Goal: Task Accomplishment & Management: Use online tool/utility

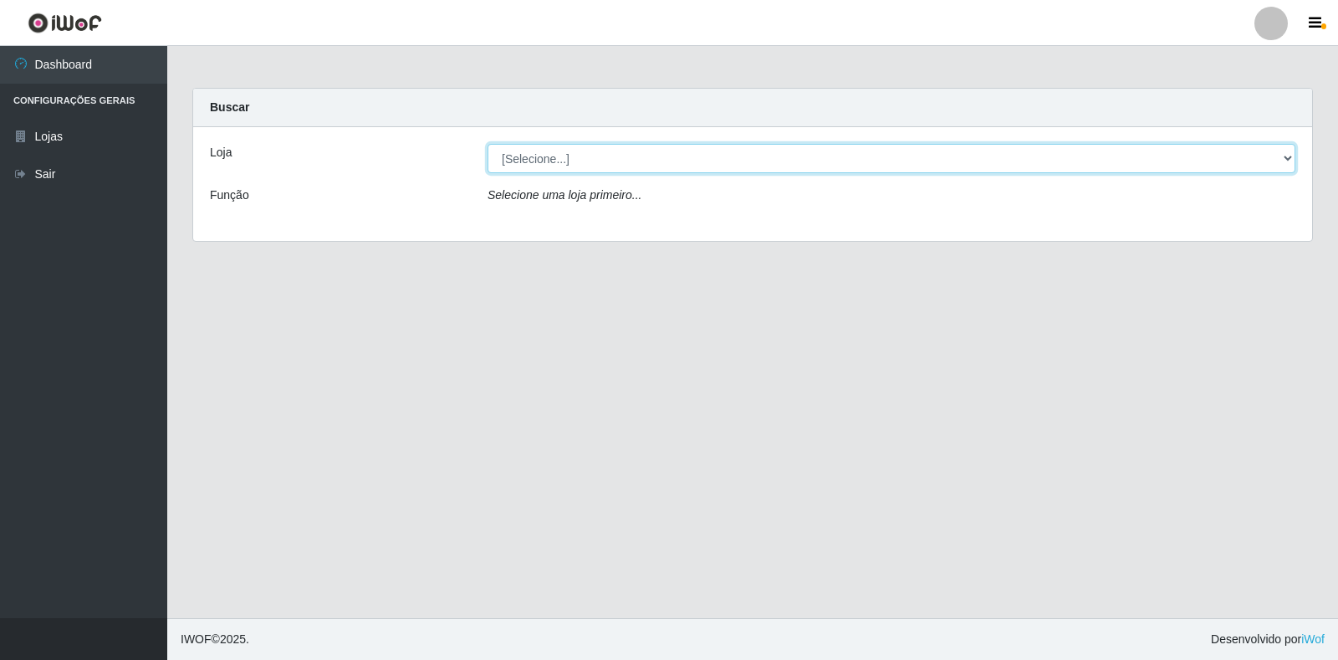
click at [672, 160] on select "[Selecione...] Extrabom - Loja 18 Goiabeiras" at bounding box center [891, 158] width 808 height 29
select select "501"
click at [487, 144] on select "[Selecione...] Extrabom - Loja 18 Goiabeiras" at bounding box center [891, 158] width 808 height 29
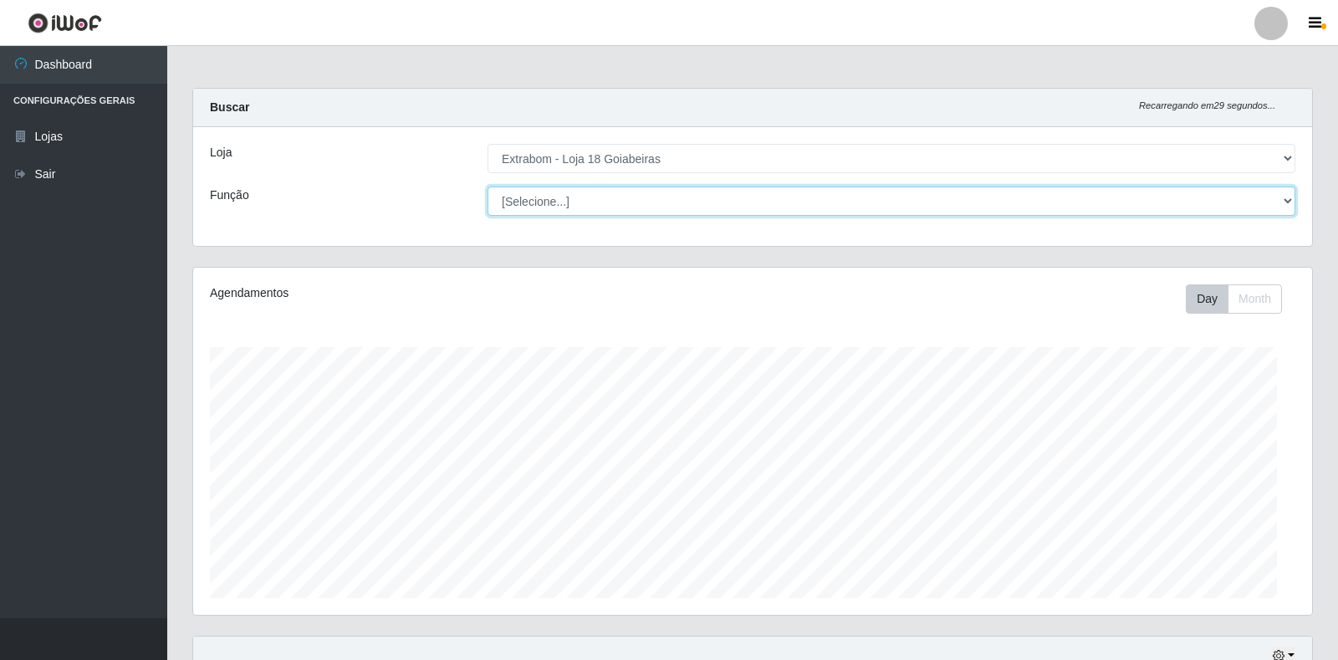
click at [690, 199] on select "[Selecione...] ATENDENTE DE E-COMMERCE ATENDENTE DE E-COMMERCE + ATENDENTE DE E…" at bounding box center [891, 200] width 808 height 29
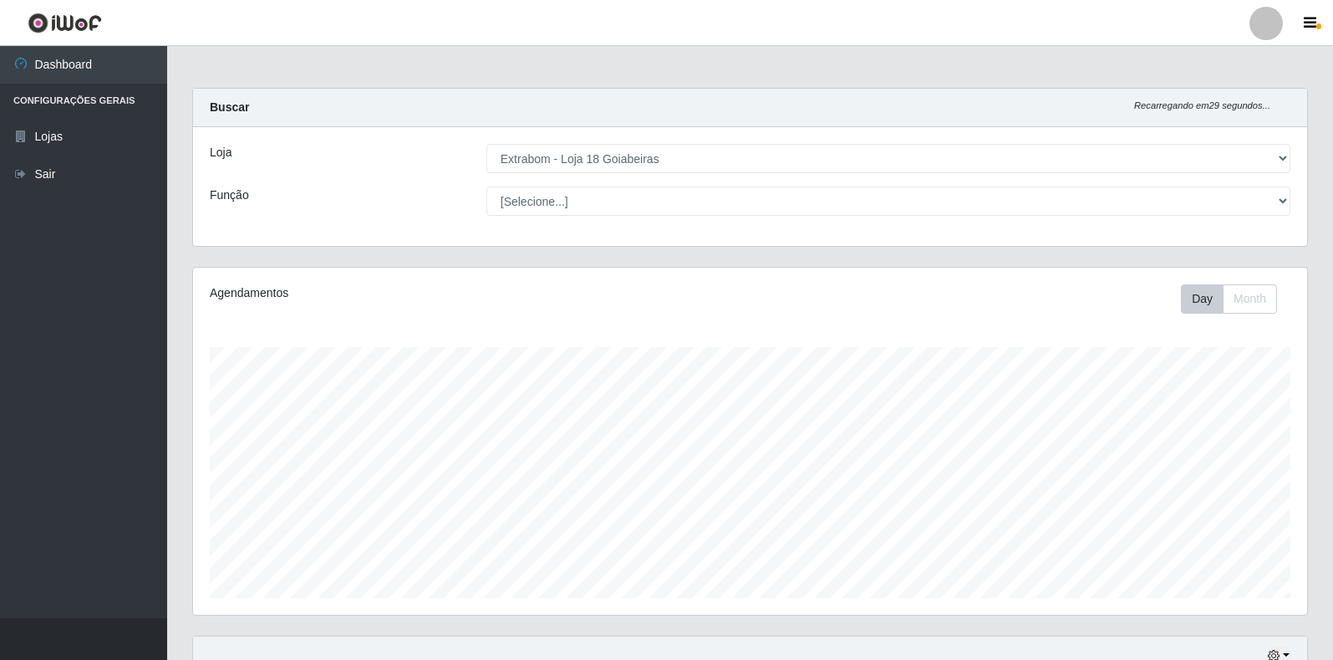
click at [378, 219] on div "Loja [Selecione...] Extrabom - Loja 18 Goiabeiras Função [Selecione...] ATENDEN…" at bounding box center [750, 186] width 1114 height 119
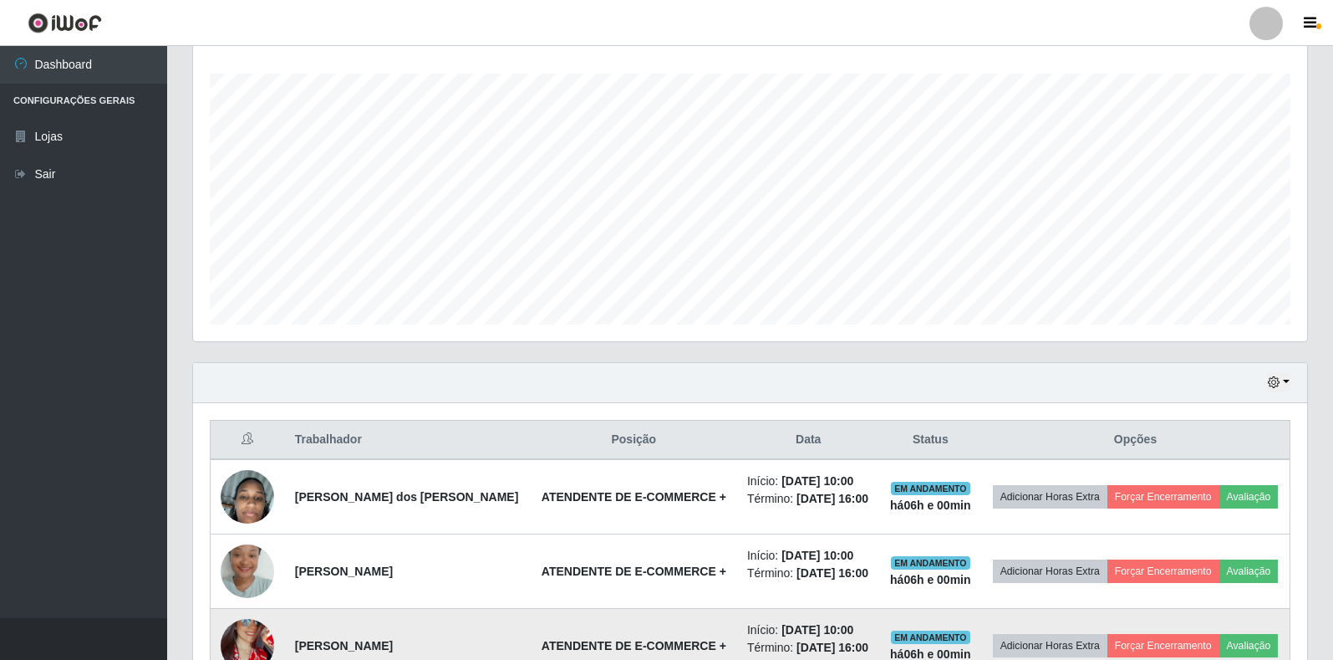
scroll to position [674, 0]
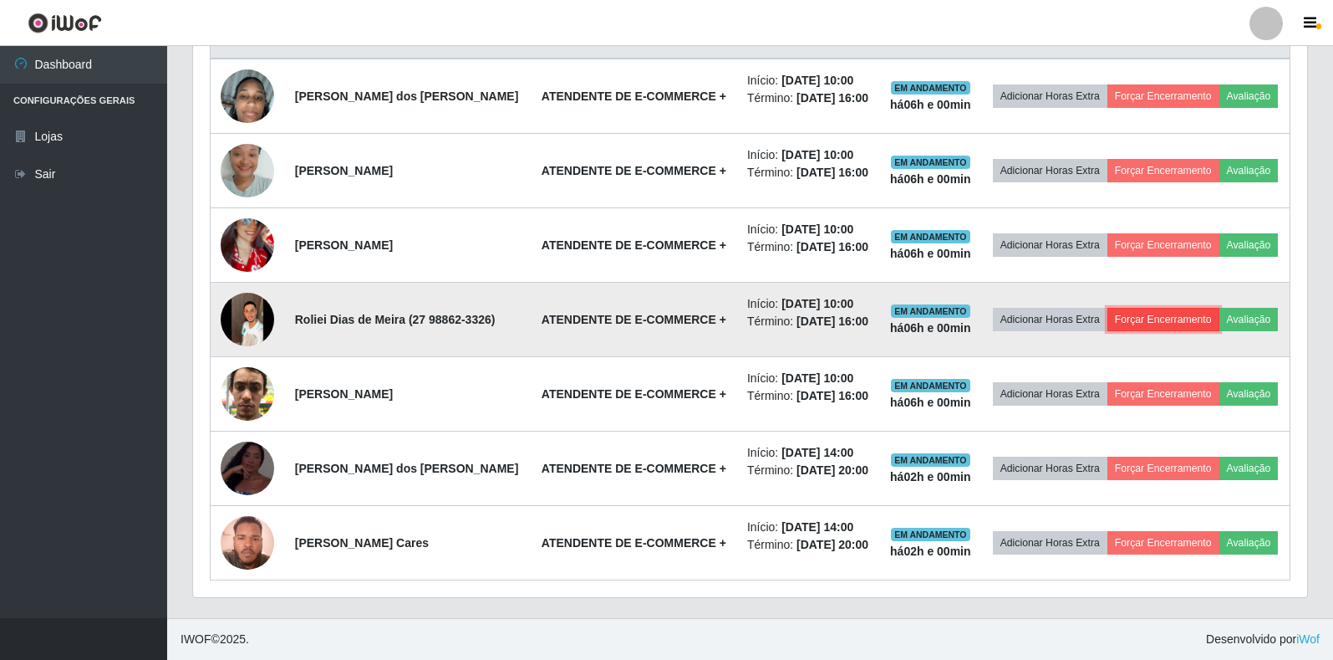
click at [1134, 319] on button "Forçar Encerramento" at bounding box center [1164, 319] width 112 height 23
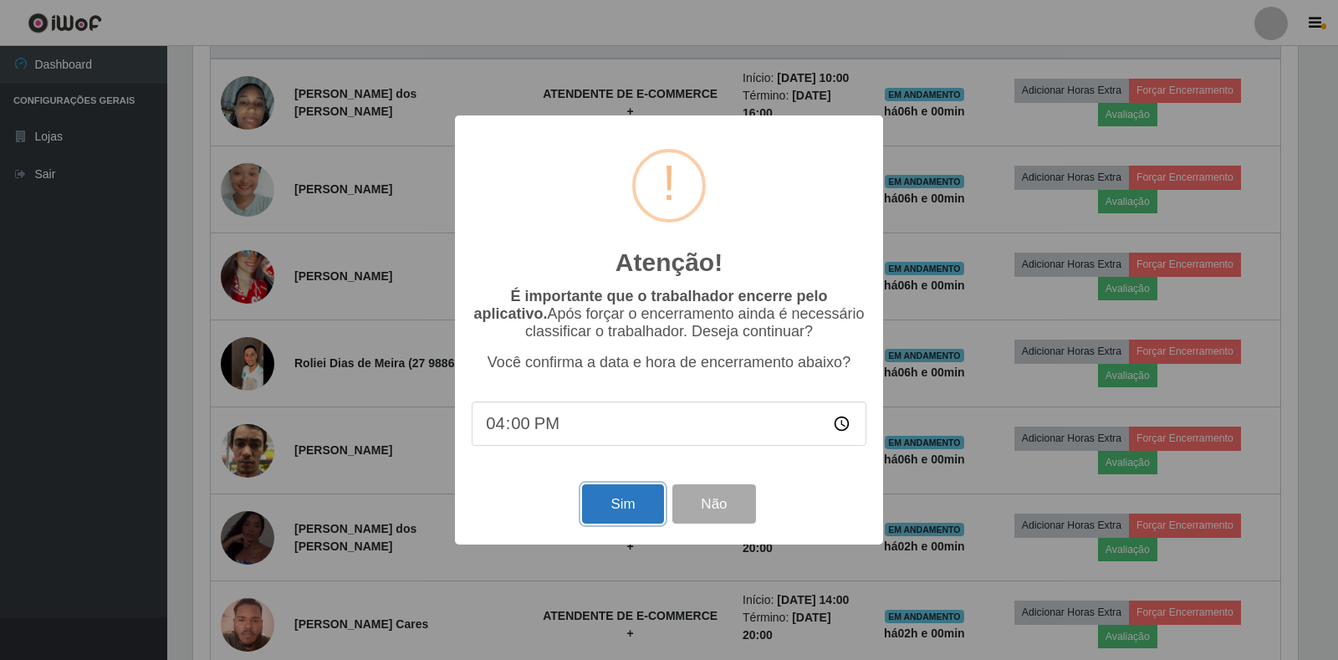
click at [640, 502] on button "Sim" at bounding box center [622, 503] width 81 height 39
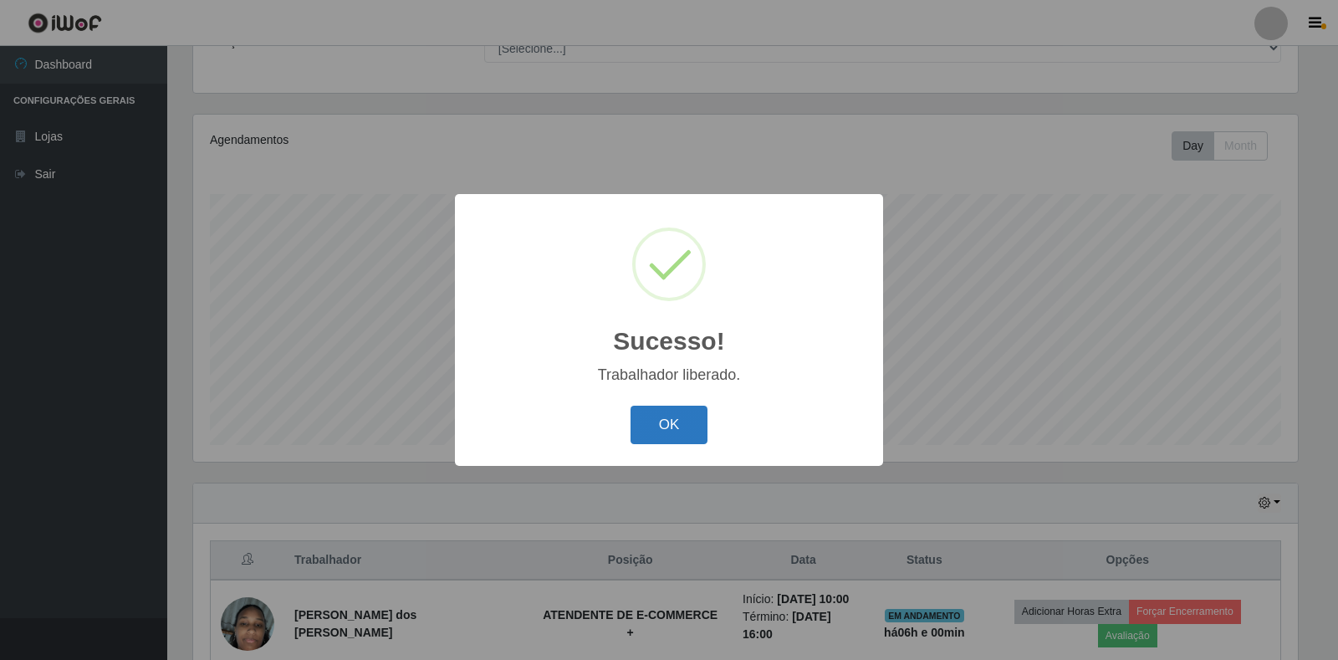
click at [686, 445] on button "OK" at bounding box center [669, 424] width 78 height 39
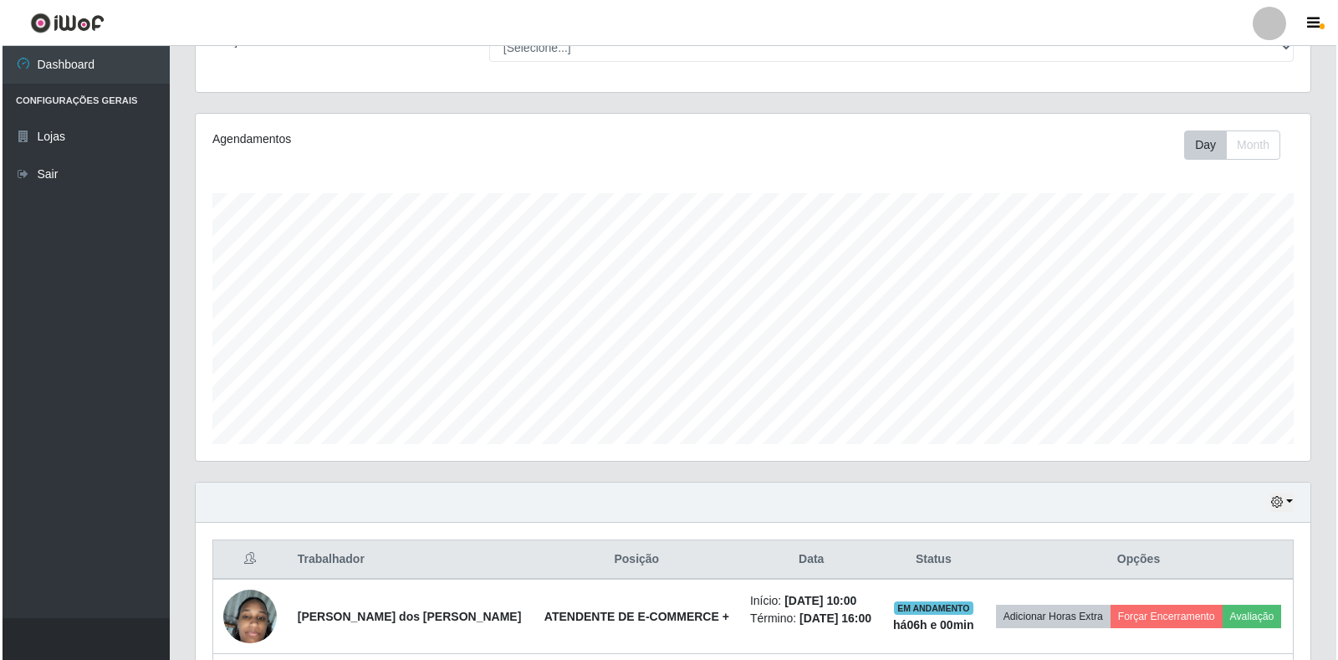
scroll to position [599, 0]
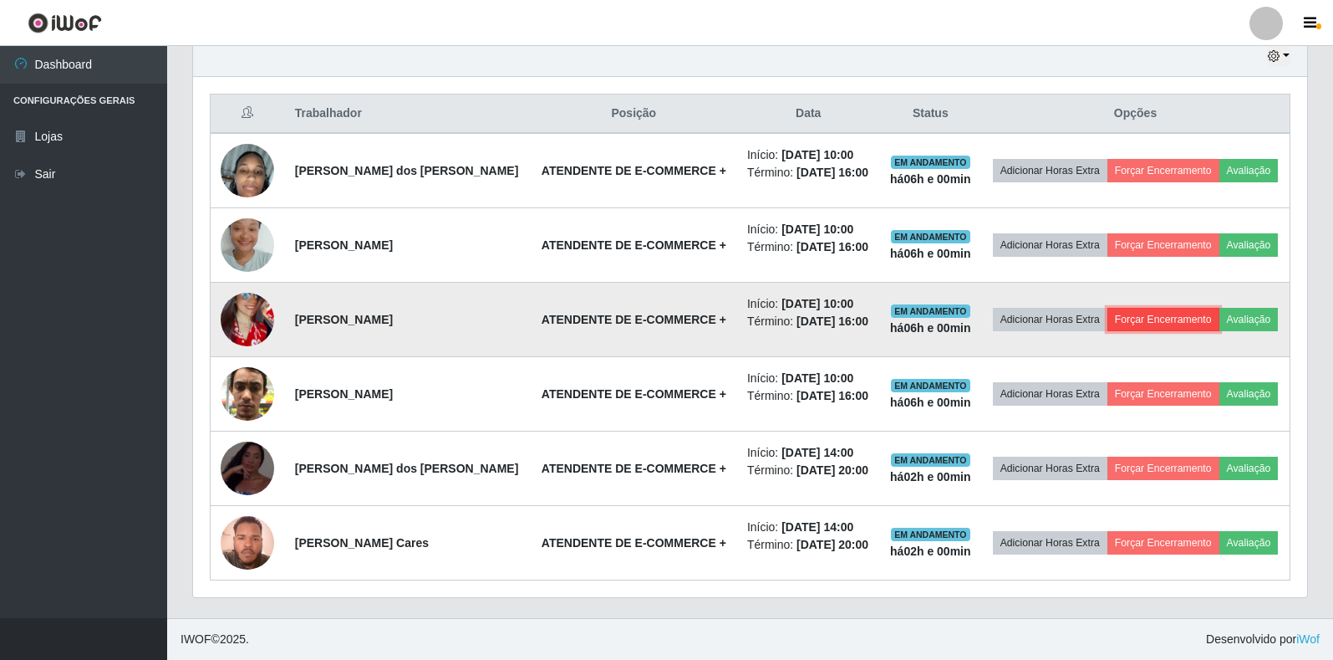
click at [1124, 313] on button "Forçar Encerramento" at bounding box center [1164, 319] width 112 height 23
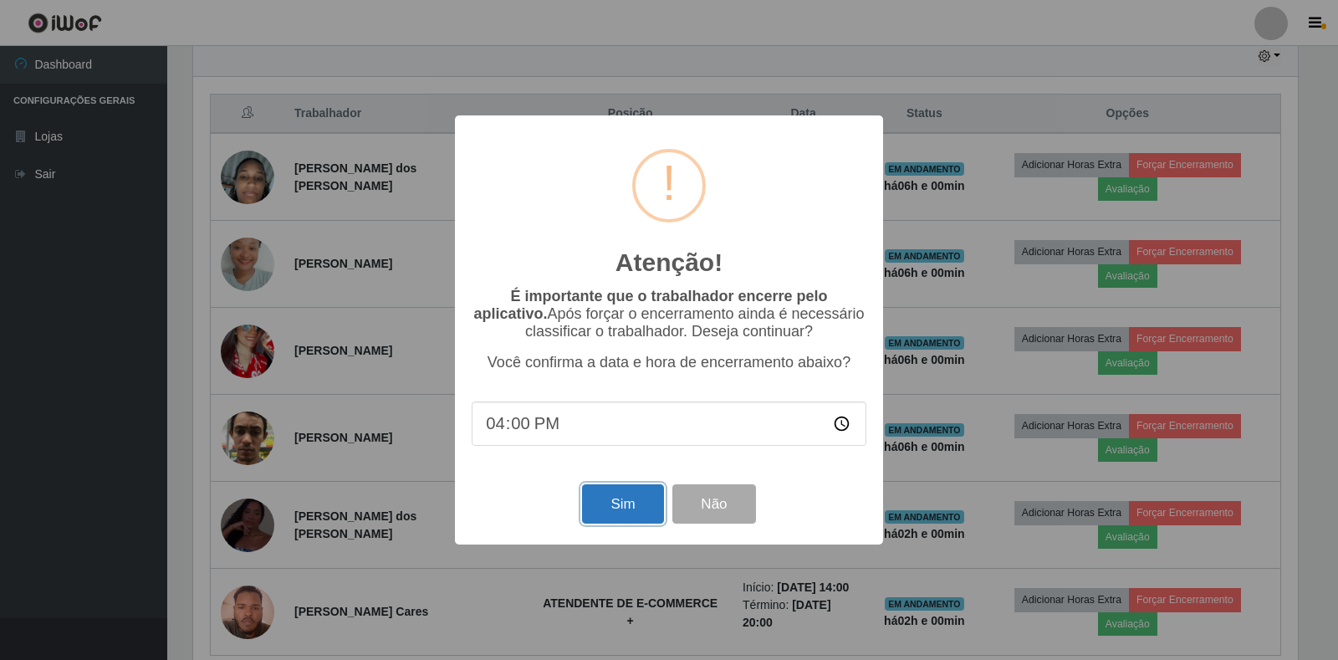
click at [605, 504] on button "Sim" at bounding box center [622, 503] width 81 height 39
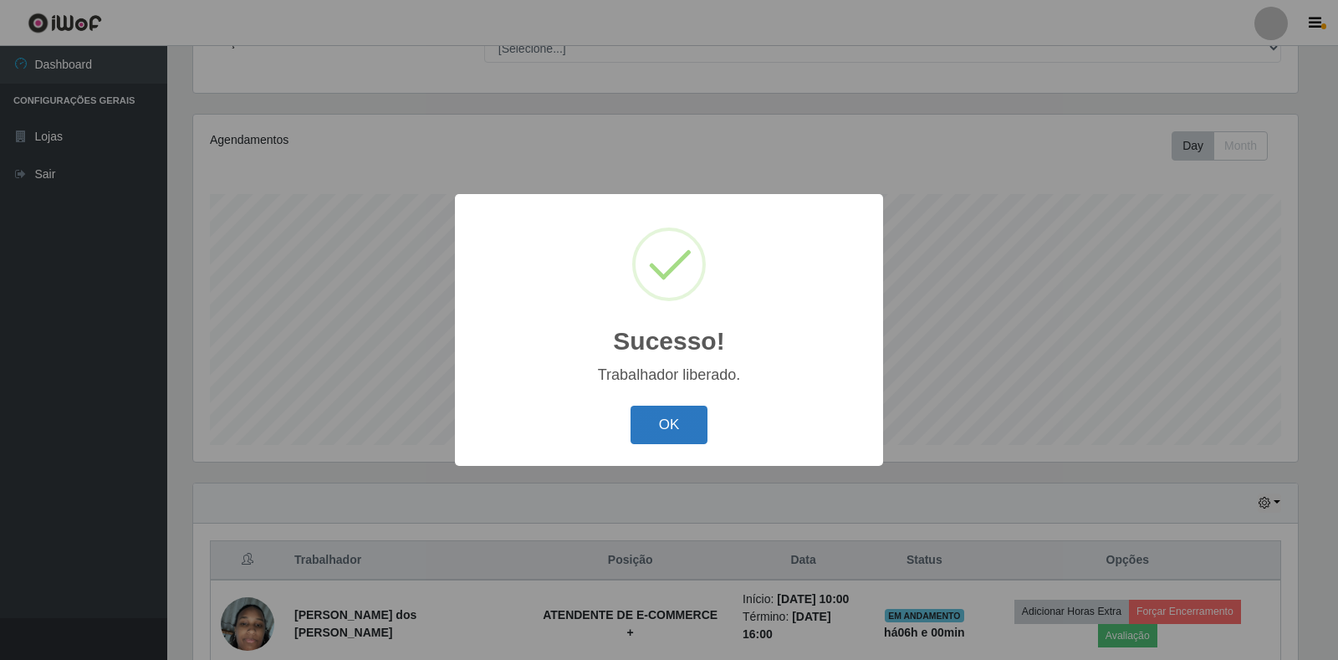
click at [670, 421] on button "OK" at bounding box center [669, 424] width 78 height 39
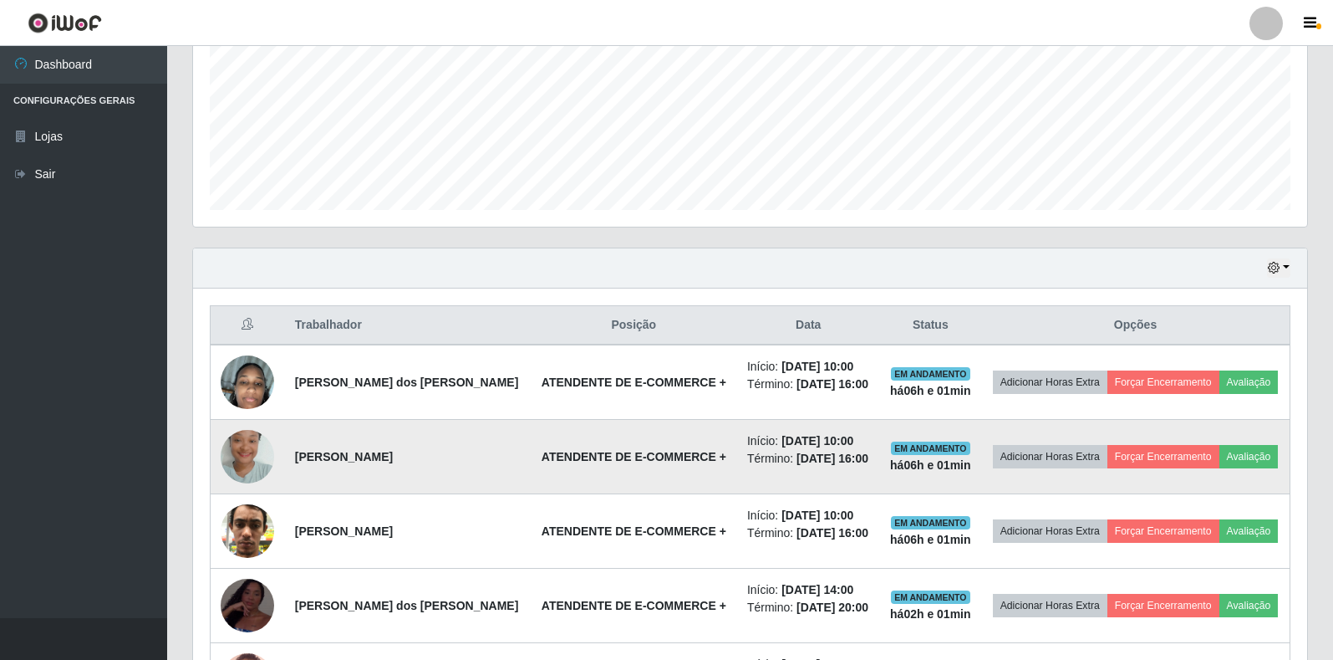
scroll to position [404, 0]
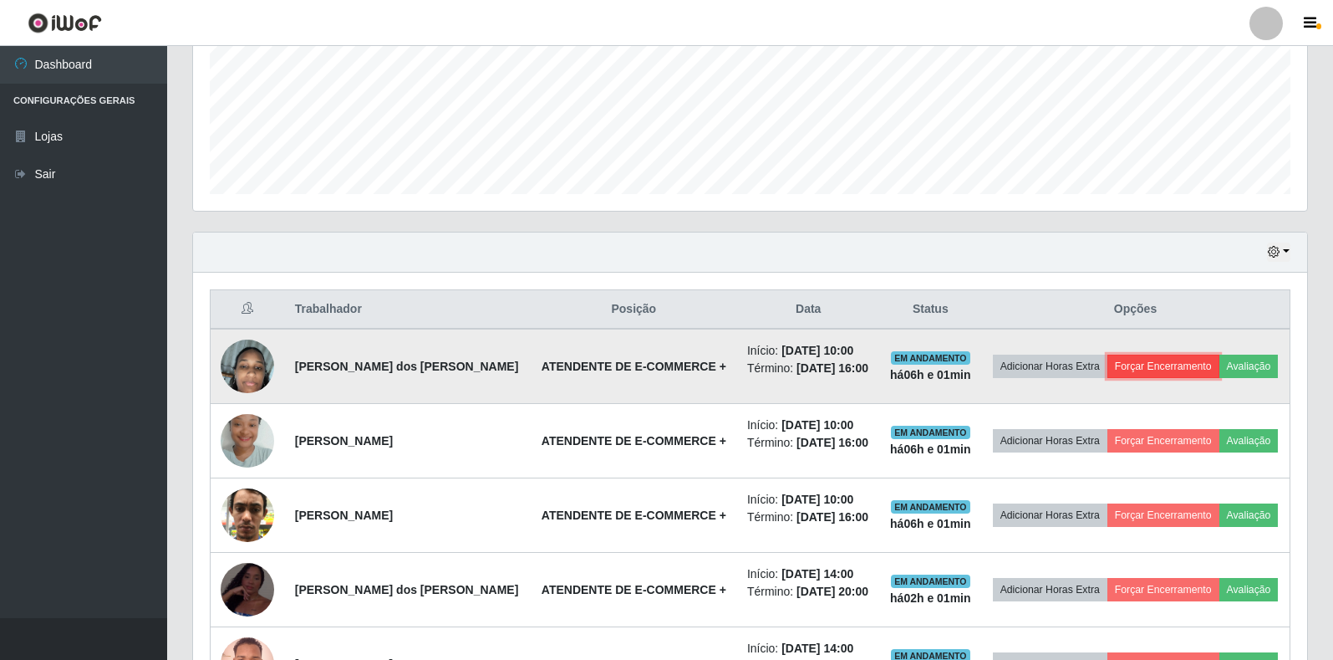
click at [1157, 370] on button "Forçar Encerramento" at bounding box center [1164, 365] width 112 height 23
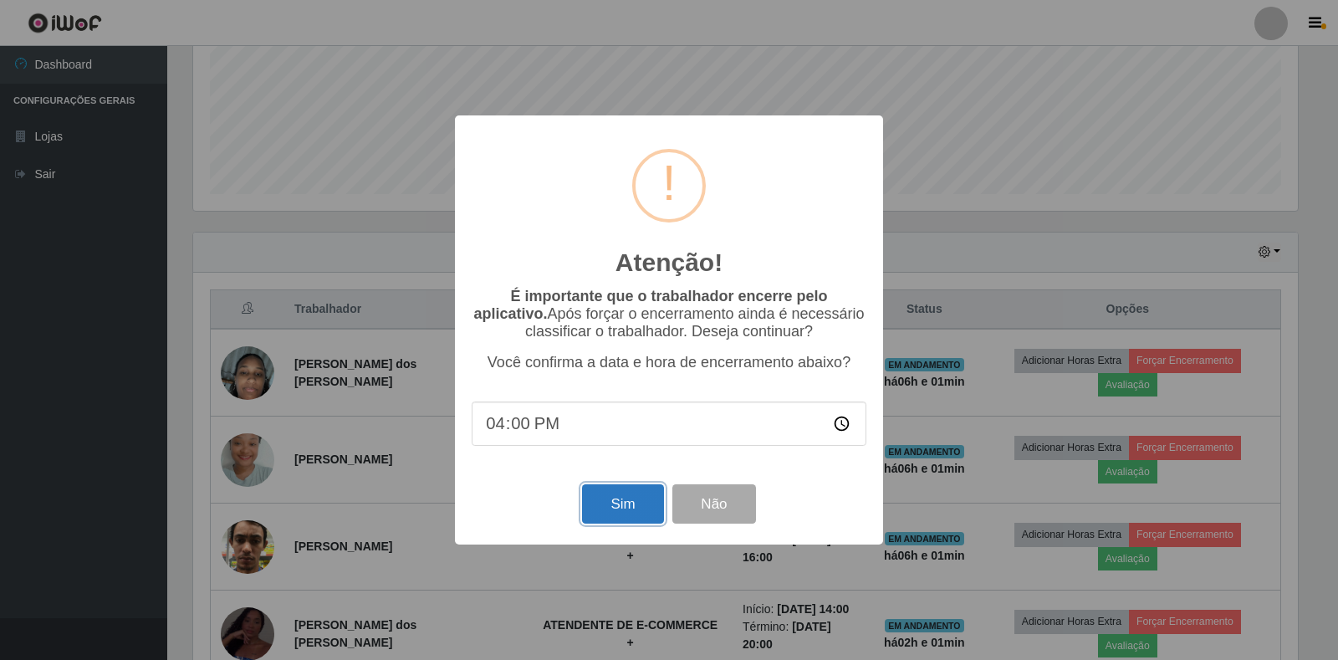
click at [619, 518] on button "Sim" at bounding box center [622, 503] width 81 height 39
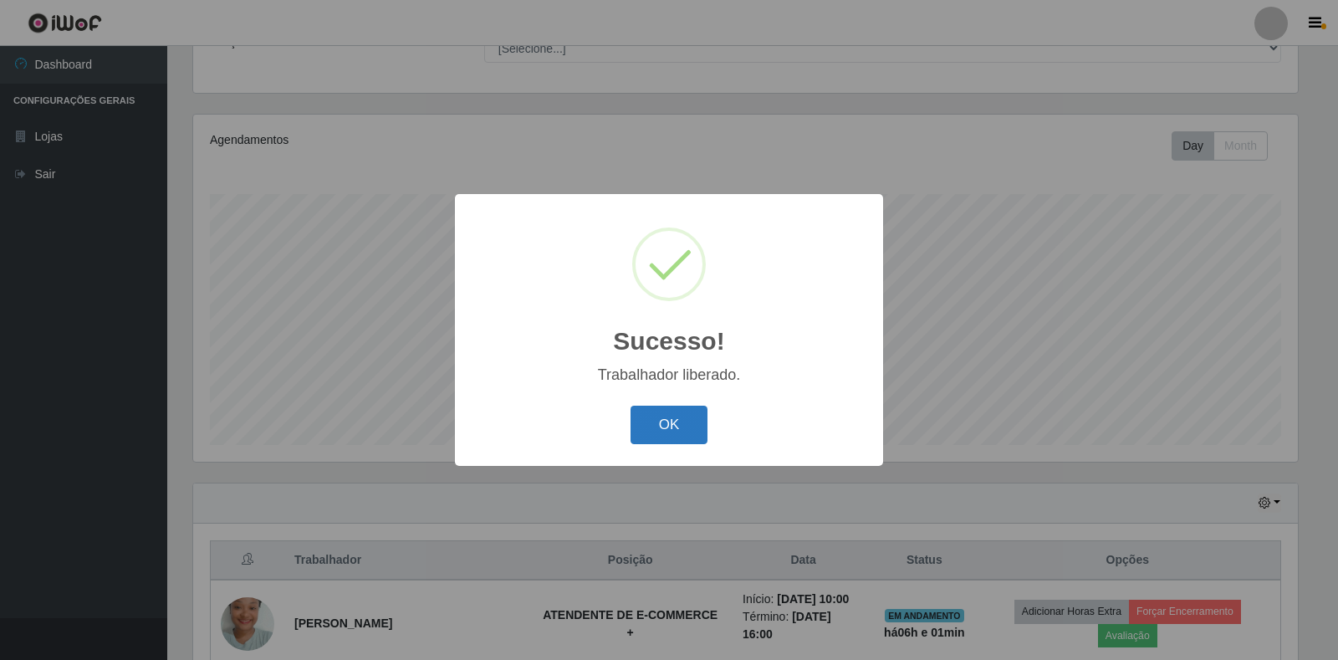
click at [660, 410] on button "OK" at bounding box center [669, 424] width 78 height 39
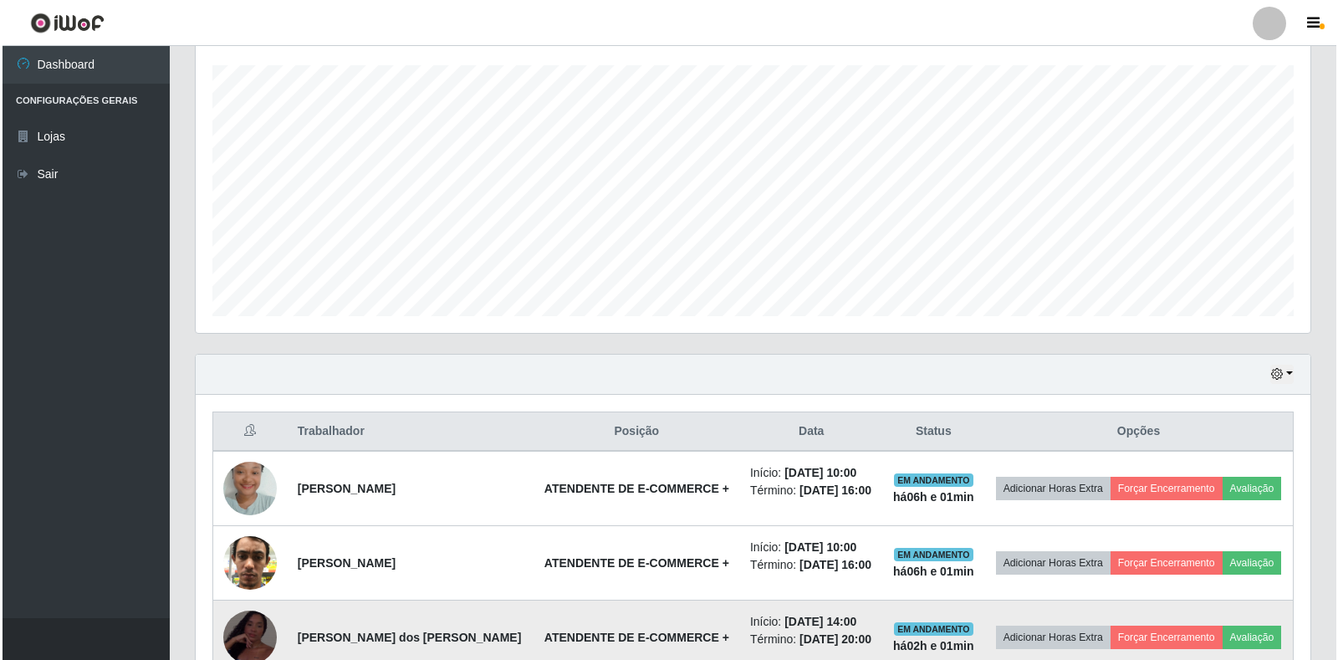
scroll to position [404, 0]
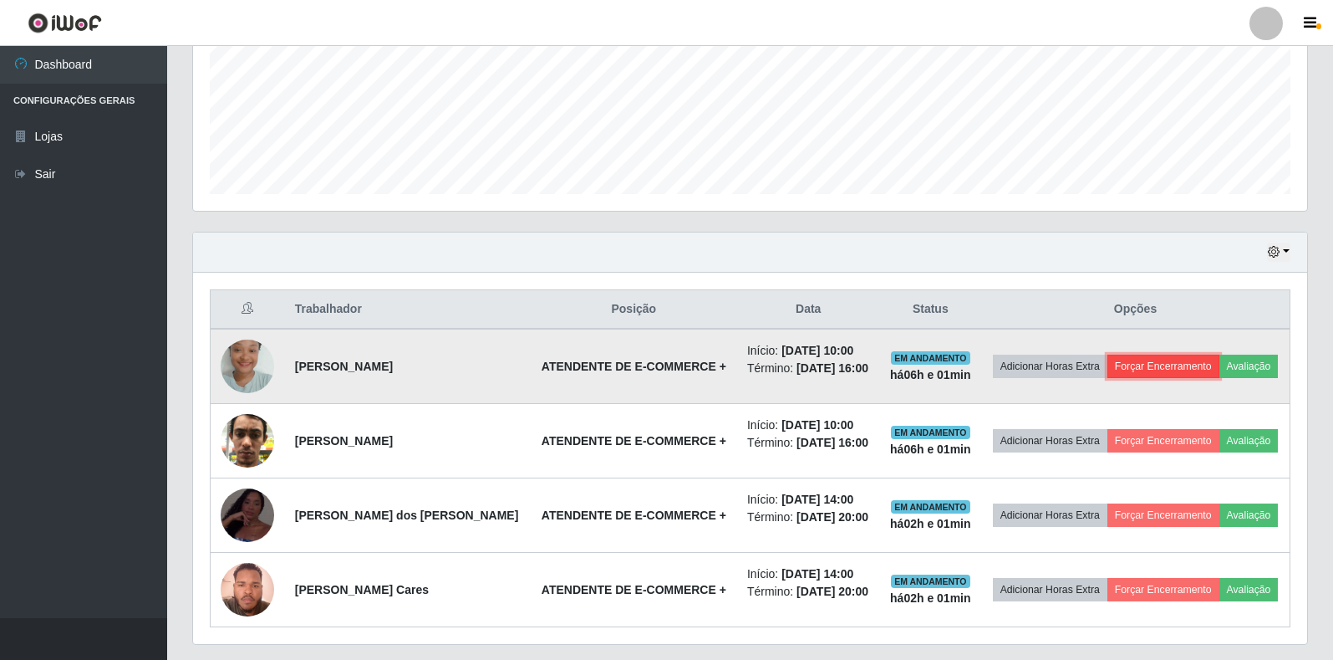
click at [1144, 359] on button "Forçar Encerramento" at bounding box center [1164, 365] width 112 height 23
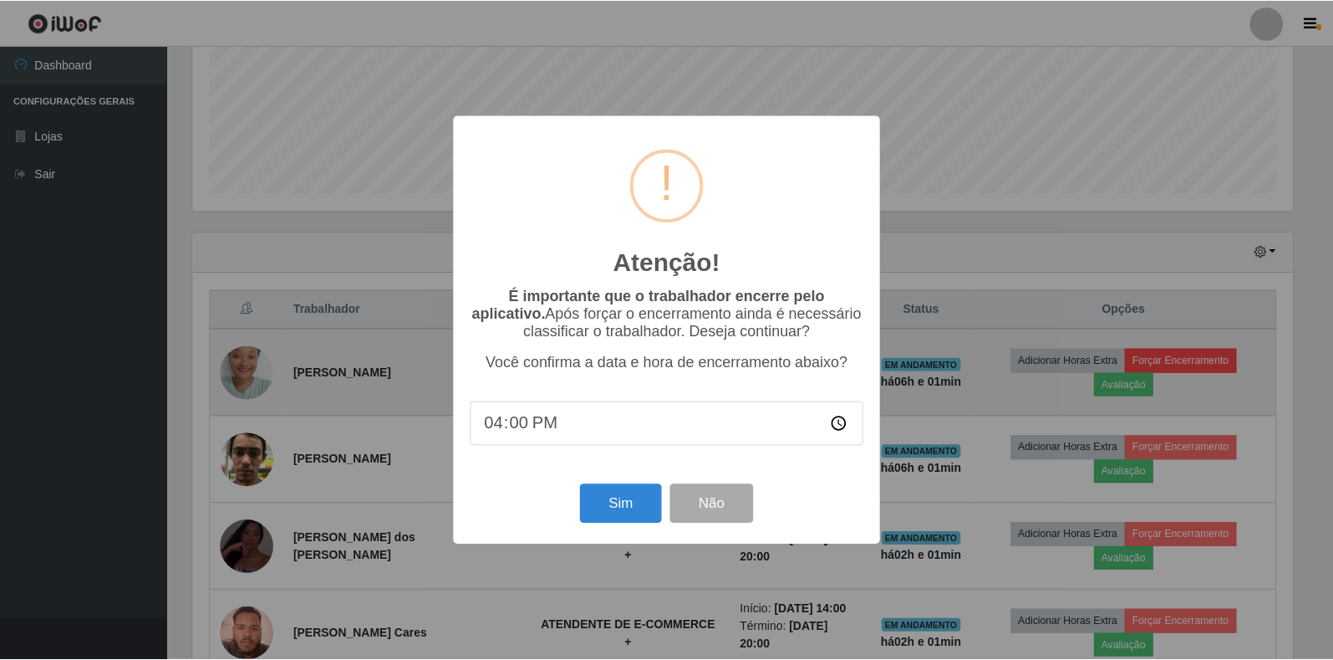
scroll to position [347, 1104]
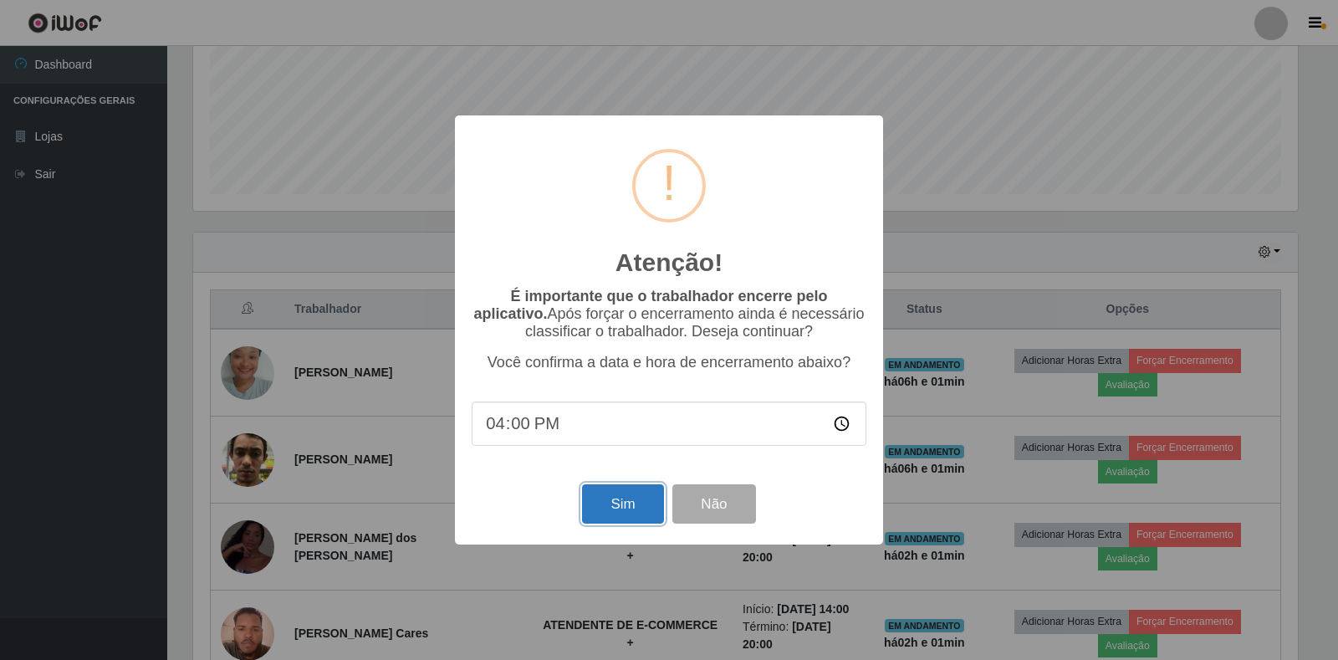
click at [606, 518] on button "Sim" at bounding box center [622, 503] width 81 height 39
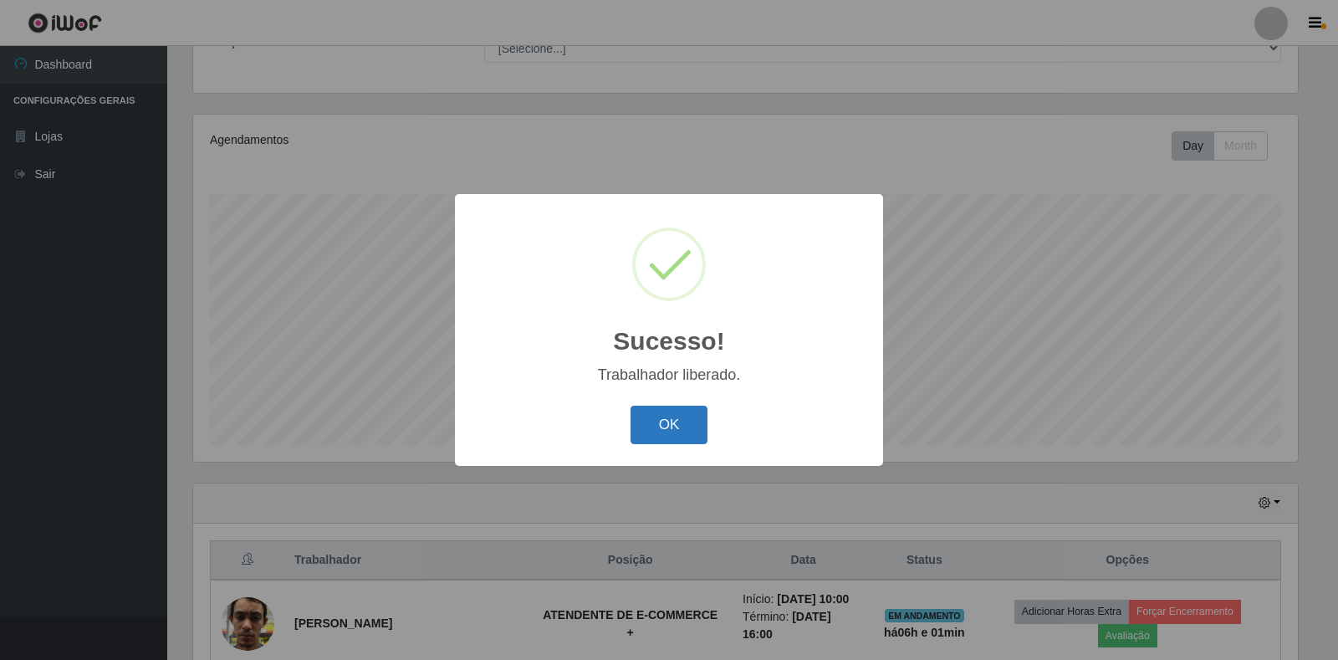
click at [681, 441] on button "OK" at bounding box center [669, 424] width 78 height 39
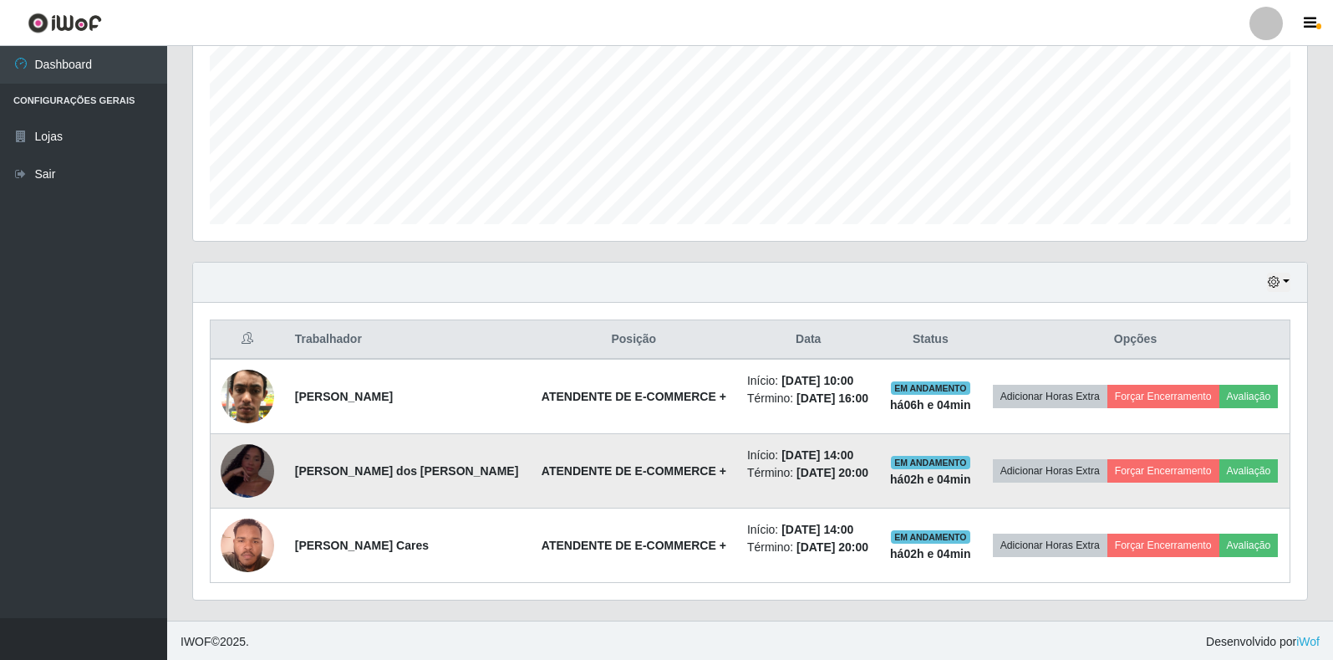
scroll to position [376, 0]
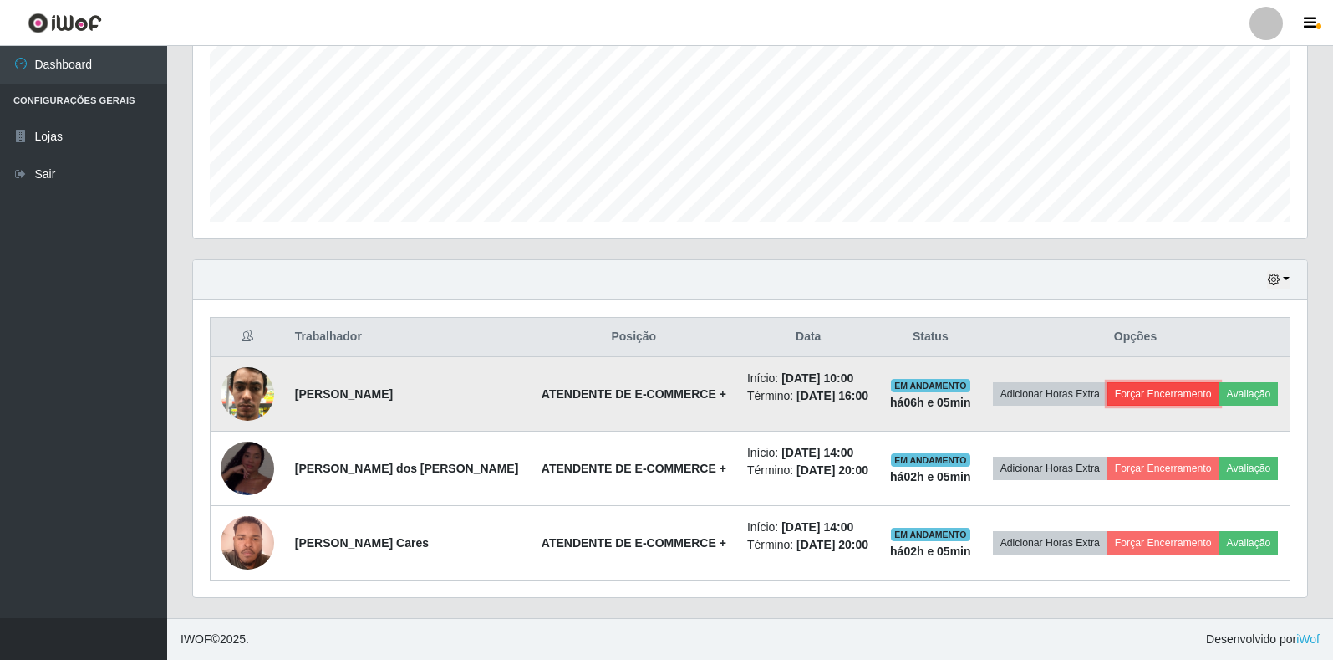
click at [1139, 391] on button "Forçar Encerramento" at bounding box center [1164, 393] width 112 height 23
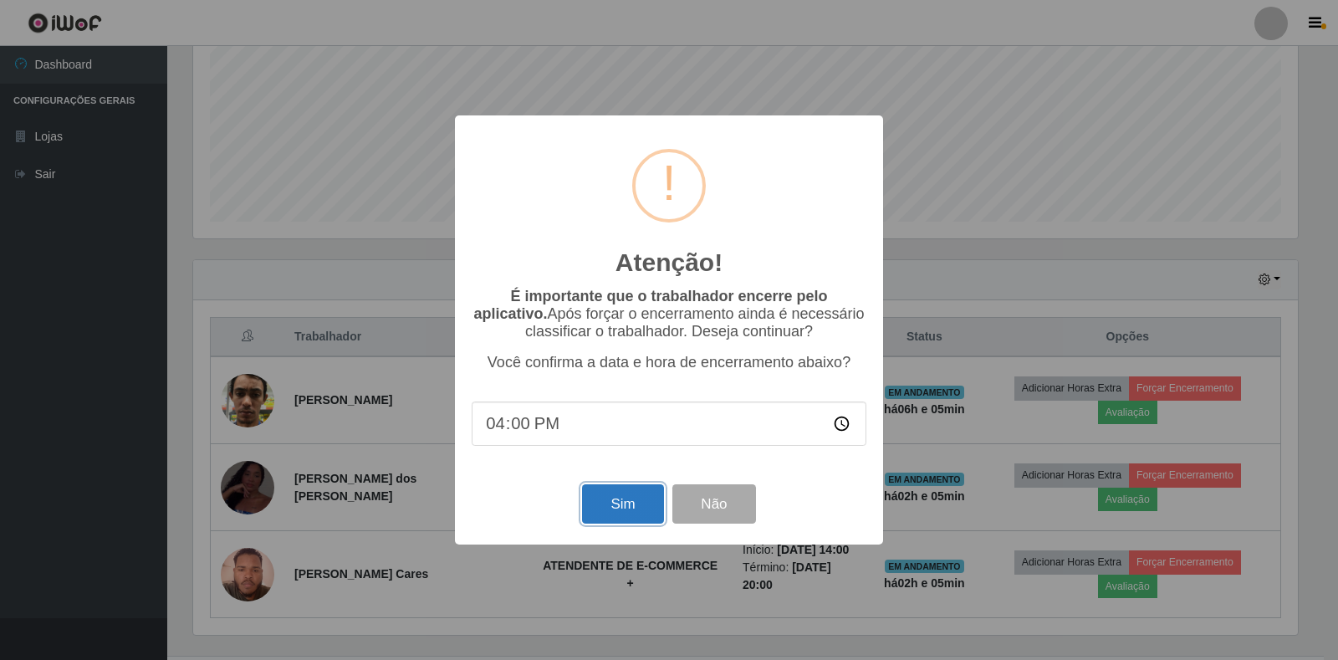
click at [629, 519] on button "Sim" at bounding box center [622, 503] width 81 height 39
